Goal: Information Seeking & Learning: Check status

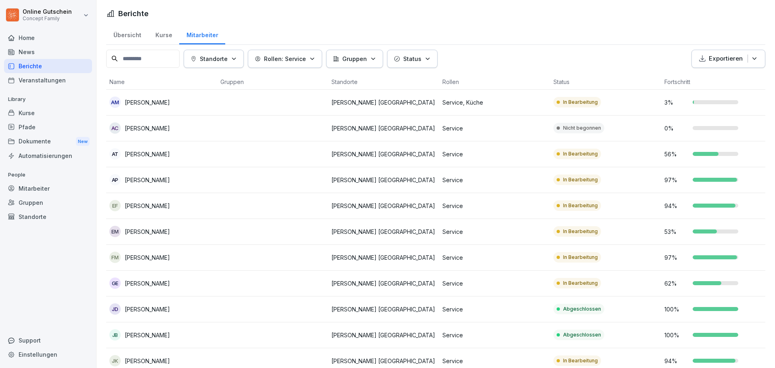
click at [320, 59] on button "Rollen: Service" at bounding box center [285, 59] width 74 height 18
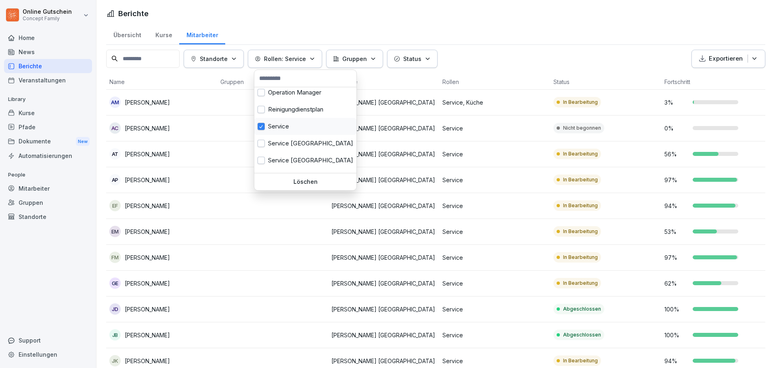
scroll to position [315, 0]
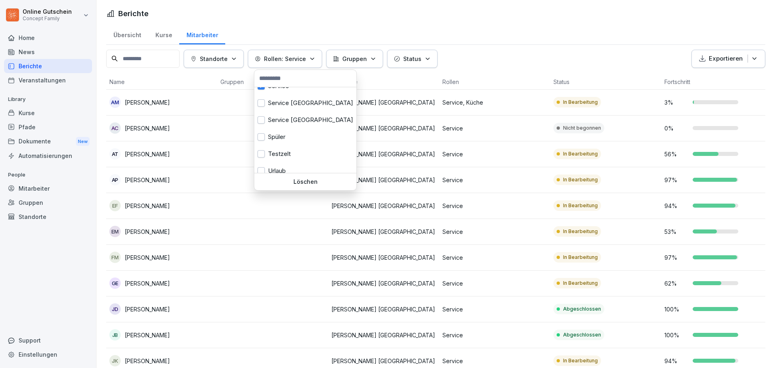
click at [481, 31] on html "Online Gutschein Concept Family Home News Berichte Veranstaltungen Library Kurs…" at bounding box center [387, 184] width 775 height 368
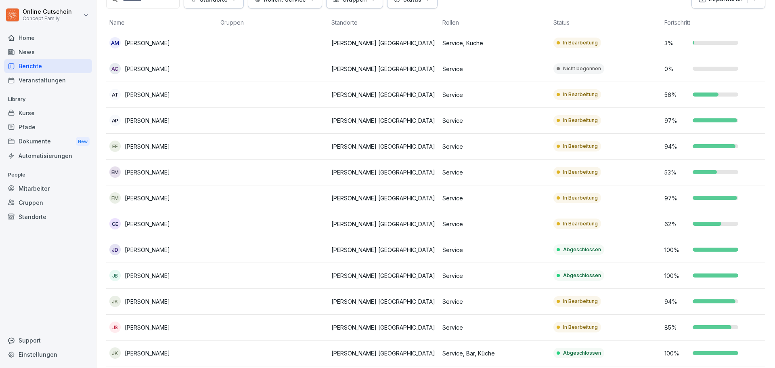
scroll to position [81, 0]
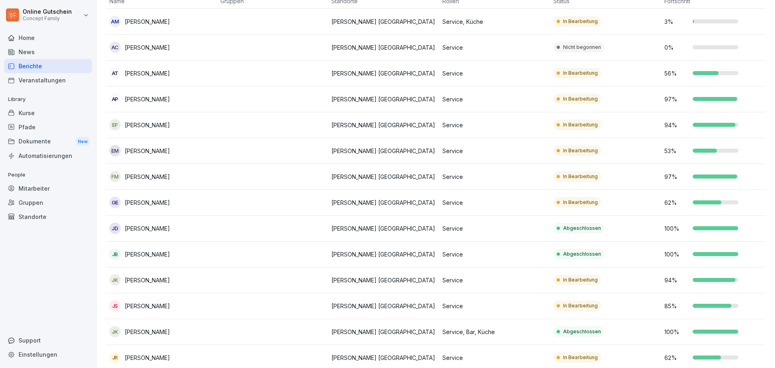
click at [682, 181] on td "97 %" at bounding box center [716, 177] width 111 height 26
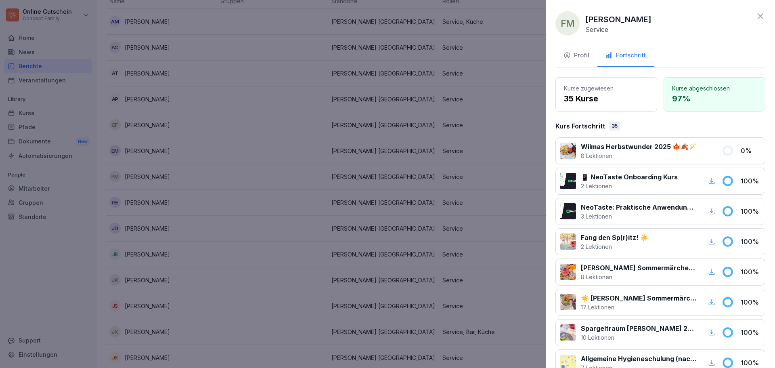
click at [758, 15] on icon at bounding box center [761, 16] width 6 height 6
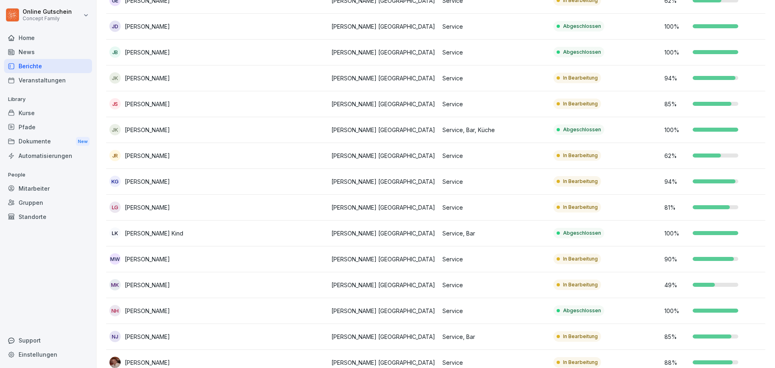
scroll to position [323, 0]
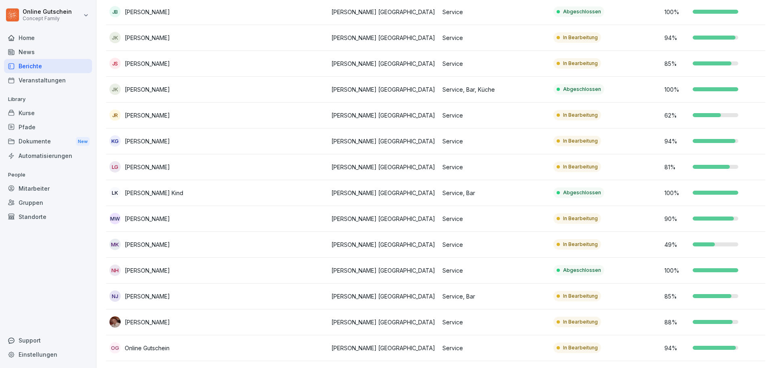
click at [703, 322] on div at bounding box center [713, 322] width 40 height 4
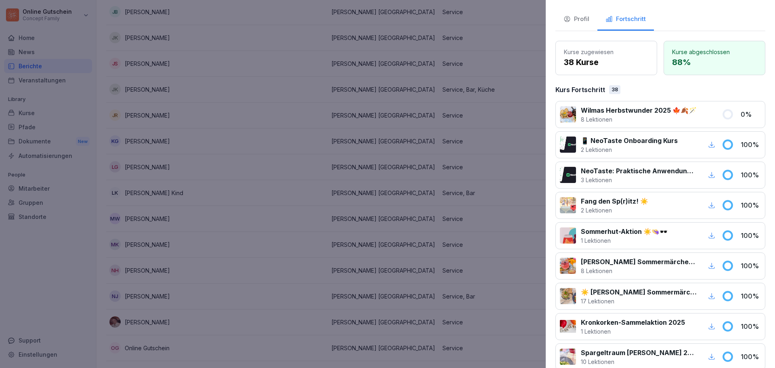
scroll to position [0, 0]
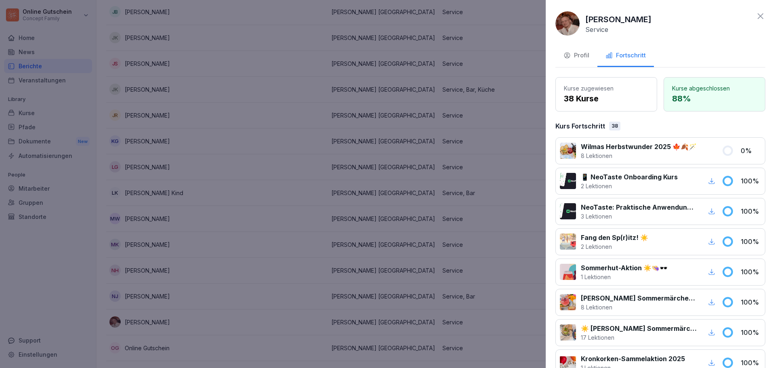
click at [758, 15] on icon at bounding box center [761, 16] width 6 height 6
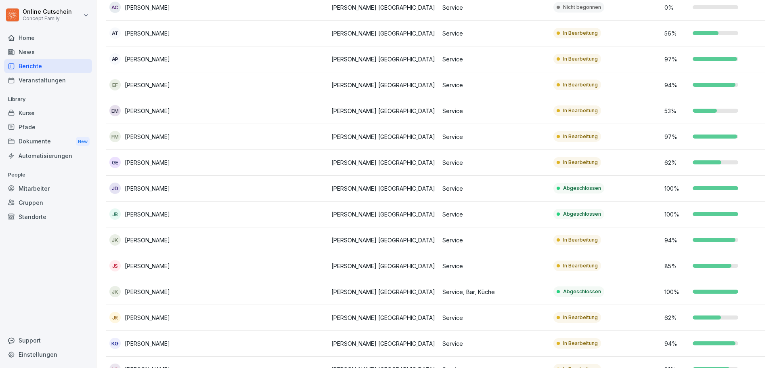
scroll to position [121, 0]
click at [714, 162] on div at bounding box center [707, 162] width 29 height 4
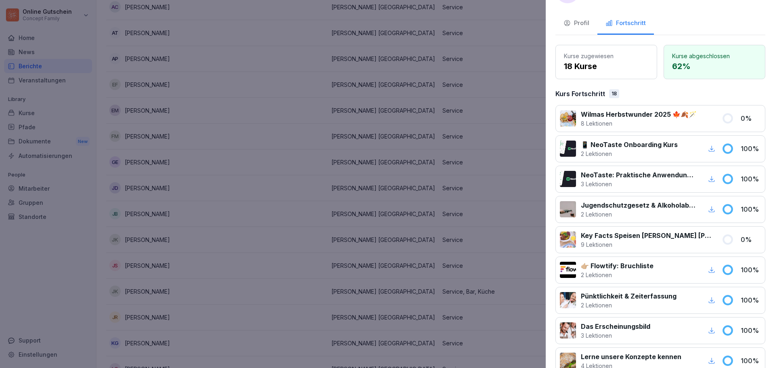
scroll to position [0, 0]
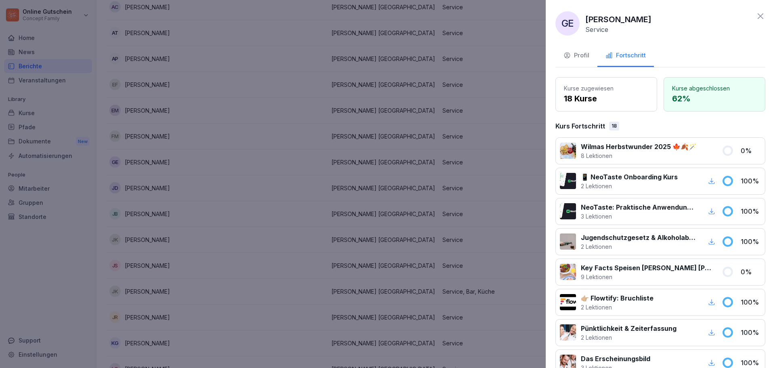
click at [758, 14] on icon at bounding box center [761, 16] width 6 height 6
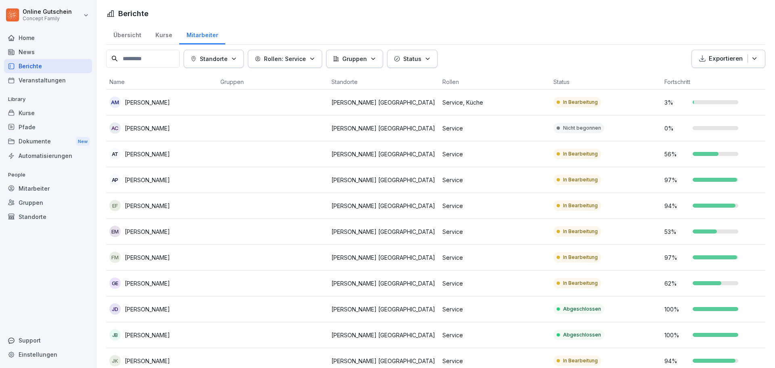
click at [286, 56] on p "Rollen: Service" at bounding box center [285, 59] width 42 height 8
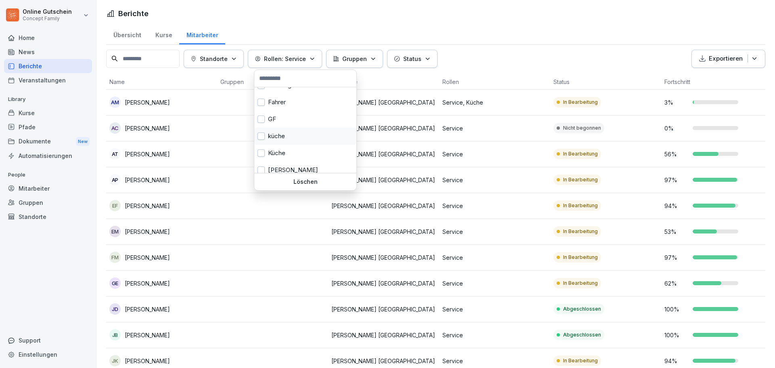
scroll to position [121, 0]
click at [436, 28] on html "Online Gutschein Concept Family Home News Berichte Veranstaltungen Library Kurs…" at bounding box center [387, 184] width 775 height 368
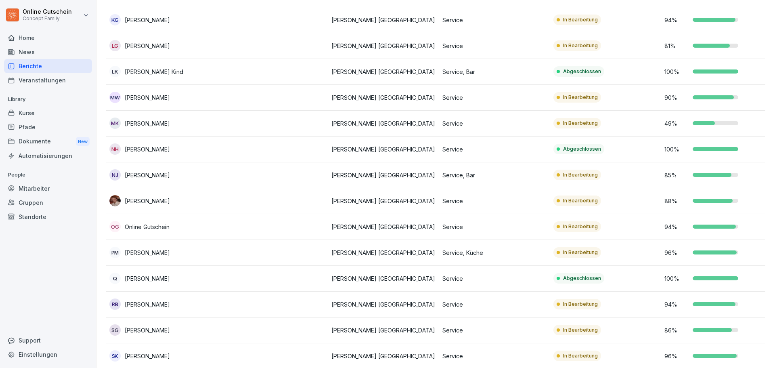
scroll to position [485, 0]
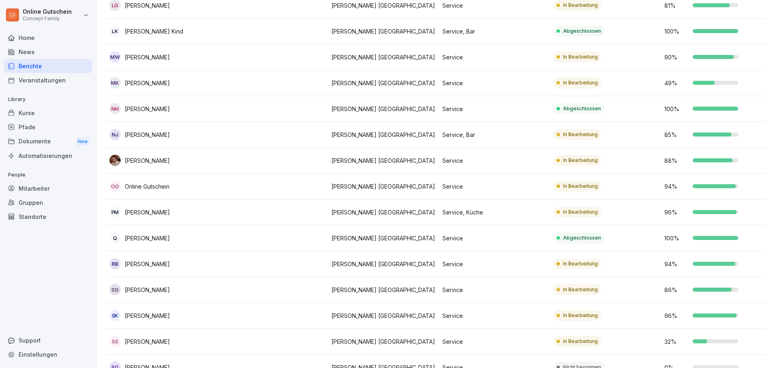
click at [462, 216] on p "Service, Küche" at bounding box center [495, 212] width 105 height 8
